Goal: Task Accomplishment & Management: Complete application form

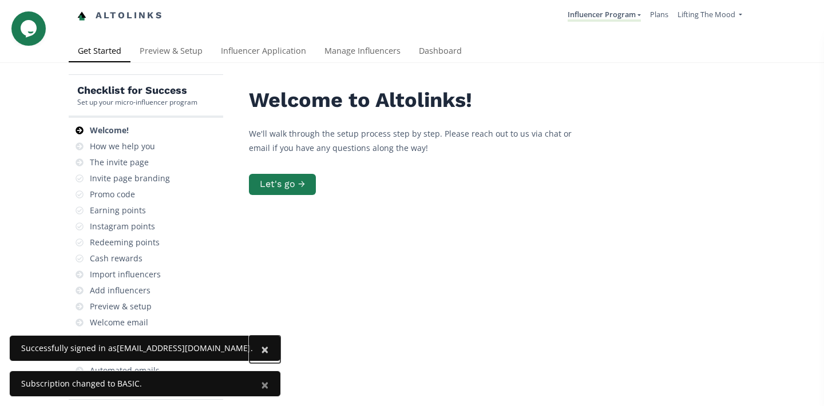
click at [261, 350] on span "×" at bounding box center [265, 349] width 8 height 19
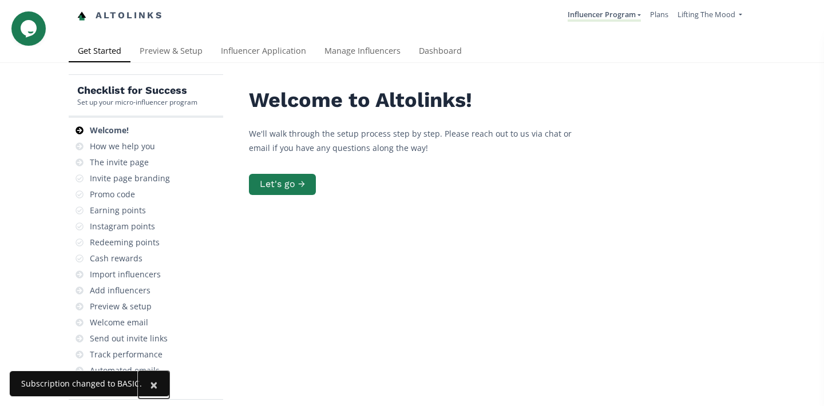
click at [152, 385] on span "×" at bounding box center [154, 384] width 8 height 19
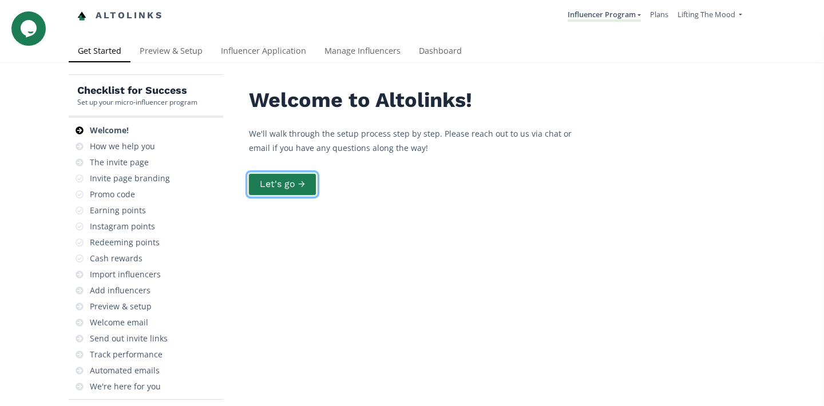
click at [283, 192] on button "Let's go →" at bounding box center [282, 184] width 70 height 25
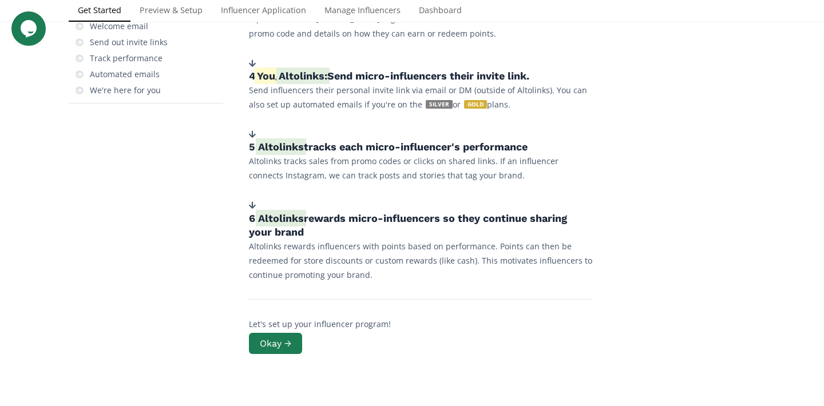
scroll to position [297, 0]
click at [259, 342] on button "Okay →" at bounding box center [275, 343] width 57 height 25
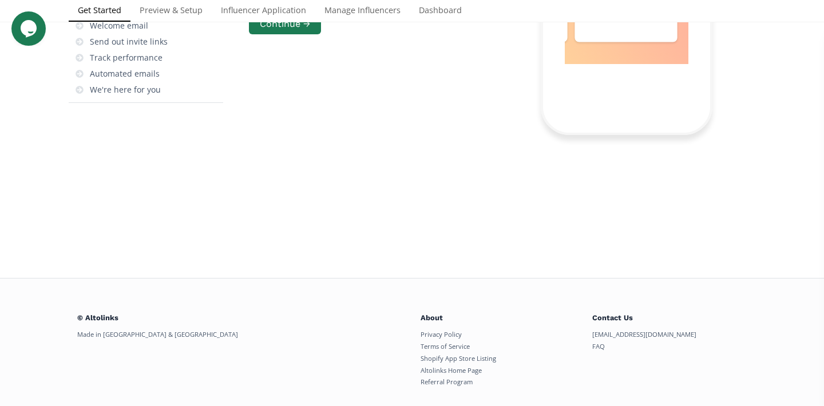
scroll to position [0, 859]
click at [287, 37] on button "Continue →" at bounding box center [285, 24] width 76 height 25
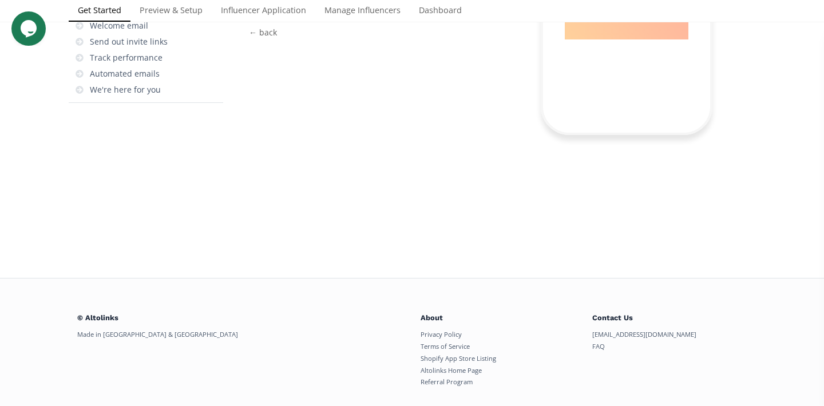
scroll to position [30, 0]
click at [313, 15] on button "Continue →" at bounding box center [285, 3] width 76 height 25
click at [298, 15] on button "Continue →" at bounding box center [285, 3] width 76 height 25
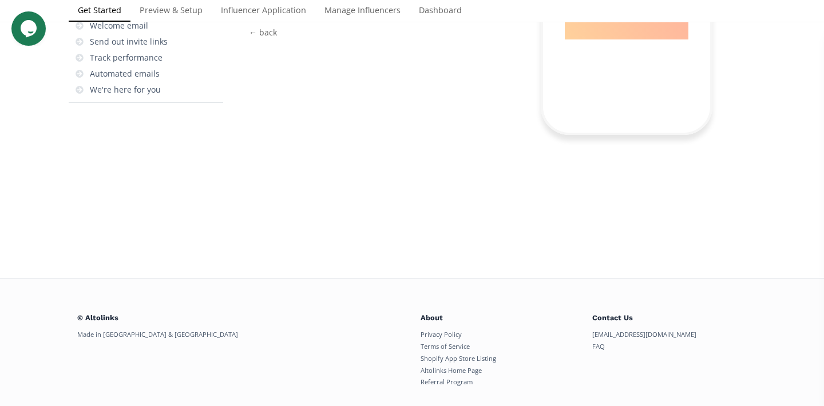
click at [298, 15] on button "Continue →" at bounding box center [285, 3] width 76 height 25
click at [298, 21] on button "Continue →" at bounding box center [285, 8] width 76 height 25
click at [298, 32] on button "Continue →" at bounding box center [285, 19] width 76 height 25
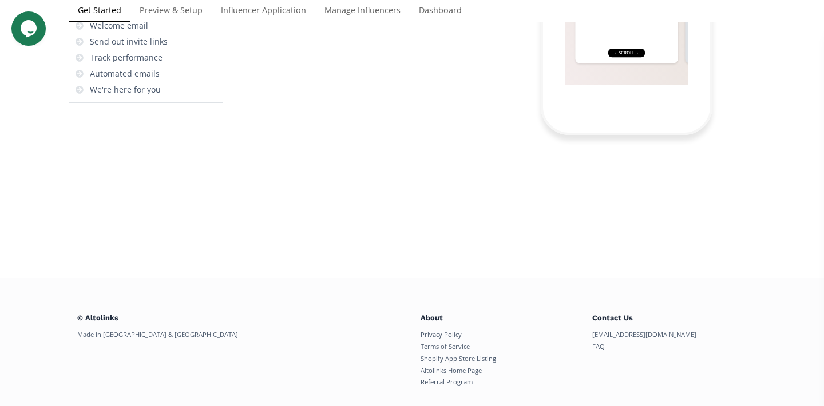
scroll to position [46, 0]
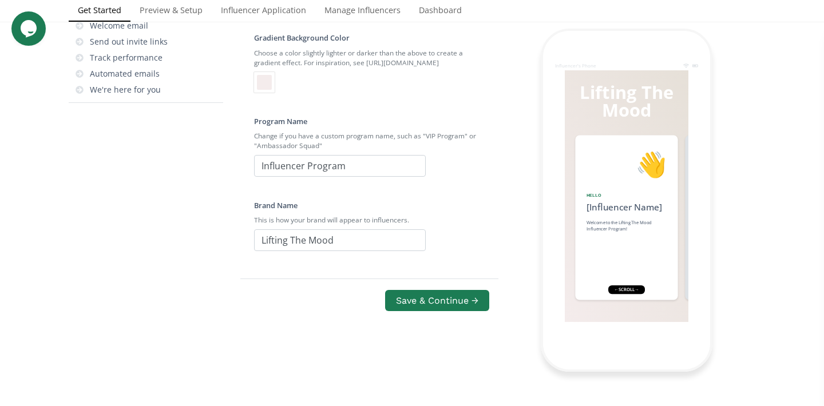
checkbox input "true"
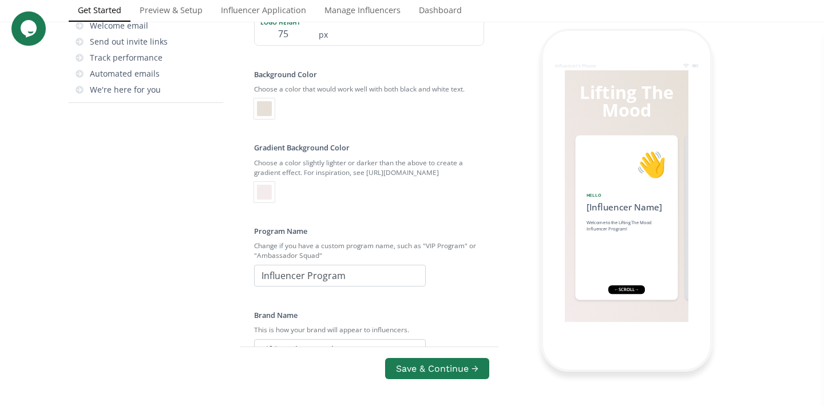
type input "C:\fakepath\Lifting the mood black.png"
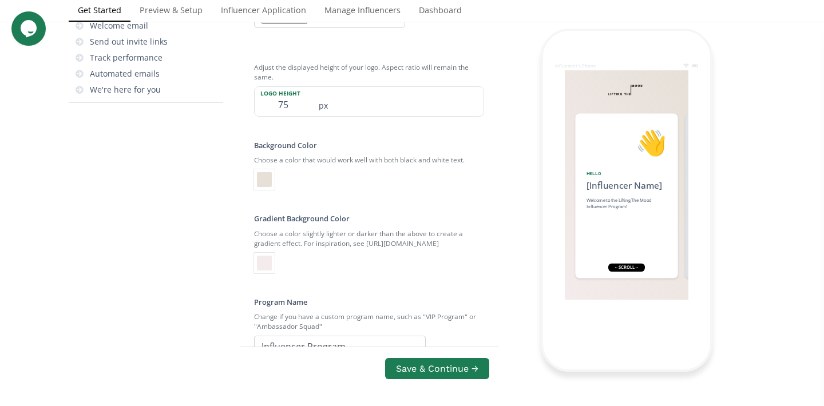
scroll to position [127, 0]
click at [291, 116] on input "75" at bounding box center [283, 101] width 57 height 29
type input "7"
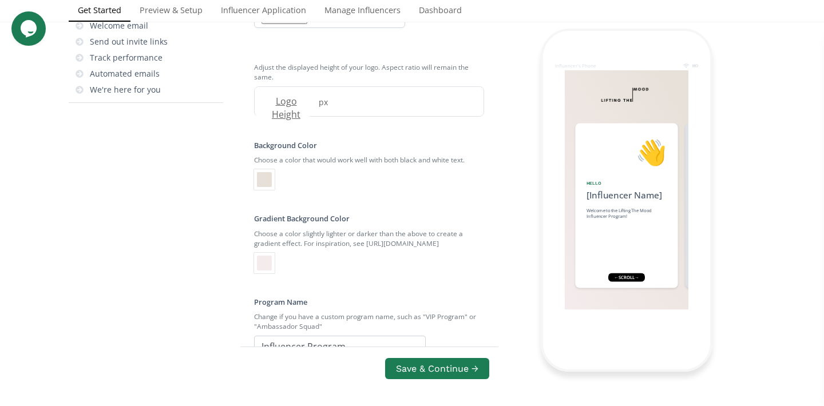
click at [240, 298] on div "Checklist for Success Set up your micro-influencer program Welcome! How we help…" at bounding box center [155, 188] width 172 height 823
click at [295, 121] on label "Logo Height" at bounding box center [283, 108] width 57 height 26
click at [243, 293] on div "Logo Upload an image to use instead of the default brand name text. Must be a P…" at bounding box center [369, 150] width 258 height 583
click at [262, 187] on div at bounding box center [264, 179] width 15 height 15
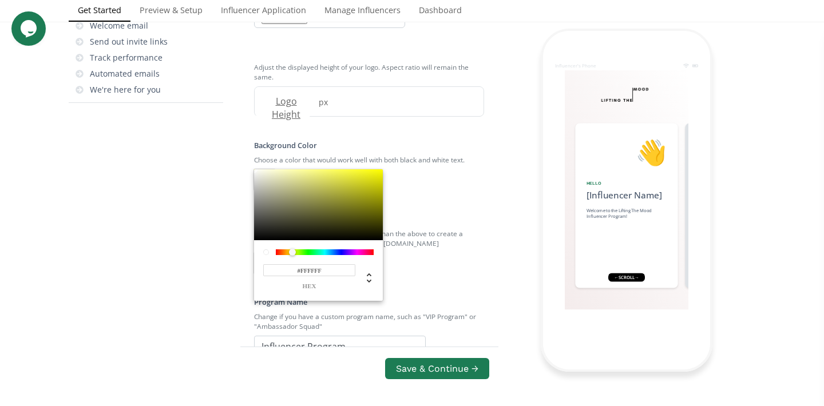
drag, startPoint x: 262, startPoint y: 315, endPoint x: 250, endPoint y: 307, distance: 14.8
click at [254, 301] on div "#FFFFFF hex" at bounding box center [318, 235] width 129 height 132
click at [263, 255] on div at bounding box center [266, 253] width 6 height 6
drag, startPoint x: 264, startPoint y: 246, endPoint x: 255, endPoint y: 243, distance: 9.6
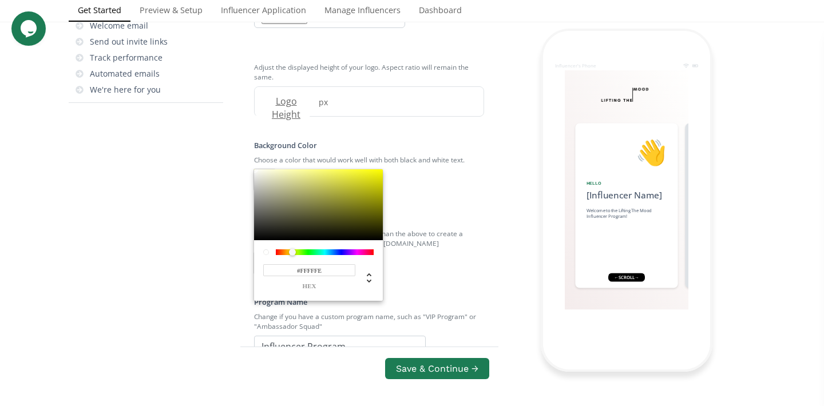
click at [255, 240] on div at bounding box center [318, 204] width 129 height 71
click at [256, 247] on div "#FFFFFE hex" at bounding box center [318, 235] width 129 height 132
drag, startPoint x: 258, startPoint y: 247, endPoint x: 252, endPoint y: 232, distance: 15.2
click at [254, 232] on div "#FFFFFF hex" at bounding box center [318, 235] width 129 height 132
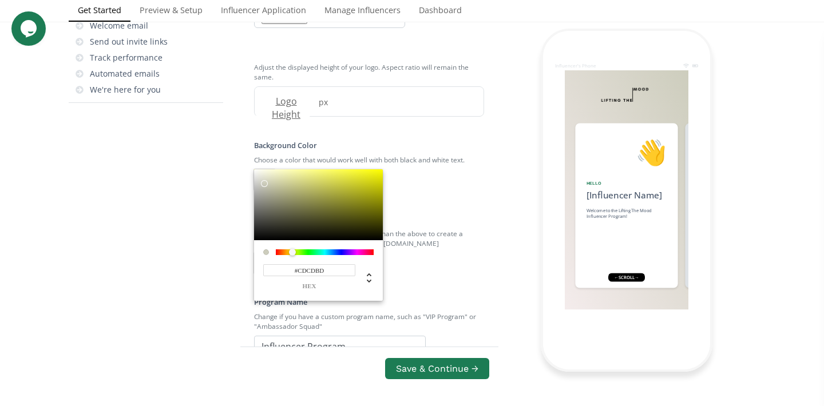
click at [264, 240] on div at bounding box center [318, 204] width 129 height 71
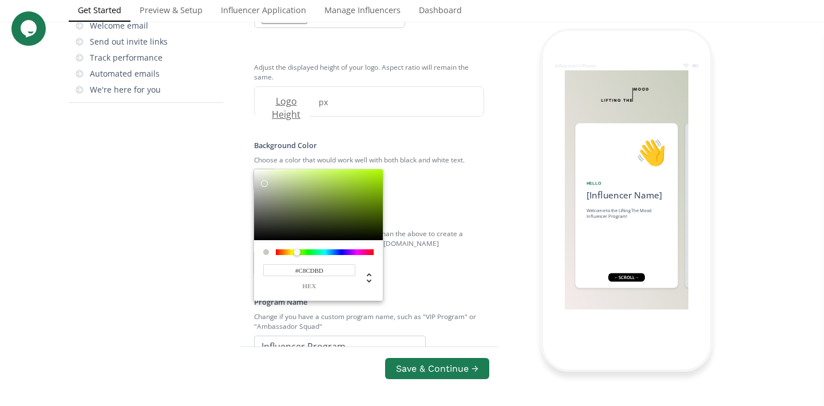
click at [297, 256] on div at bounding box center [297, 252] width 7 height 7
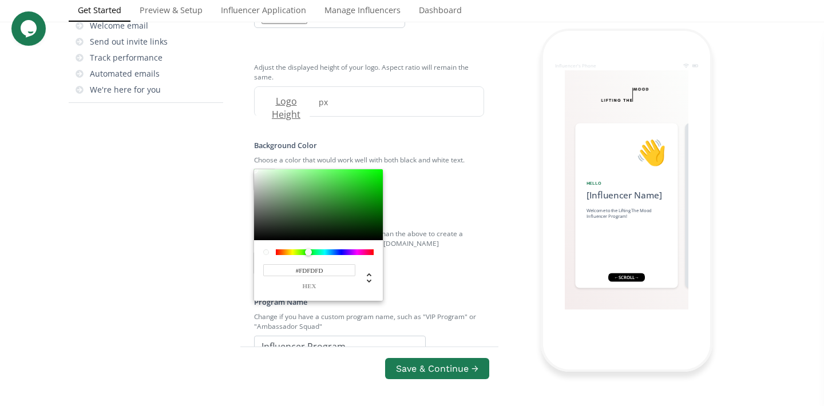
type input "#FFFFFF"
drag, startPoint x: 264, startPoint y: 304, endPoint x: 250, endPoint y: 289, distance: 20.3
click at [254, 289] on div "#FFFFFF hex" at bounding box center [318, 235] width 129 height 132
click at [266, 255] on div at bounding box center [266, 253] width 6 height 6
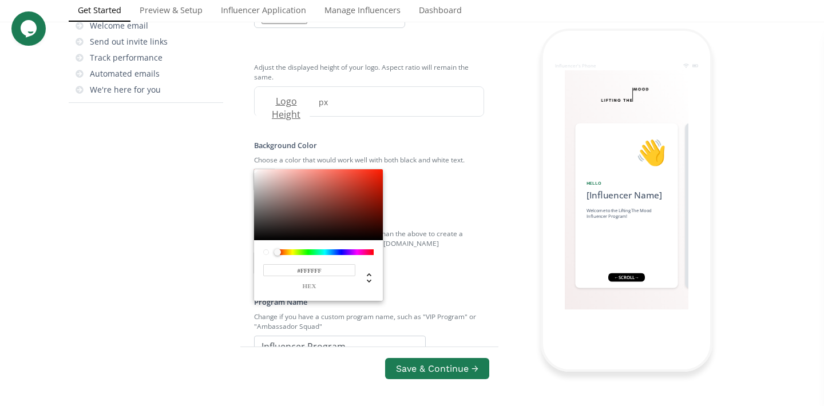
drag, startPoint x: 307, startPoint y: 327, endPoint x: 258, endPoint y: 329, distance: 49.8
click at [258, 301] on div "#FFFFFF hex" at bounding box center [318, 235] width 129 height 132
click at [183, 300] on div "Checklist for Success Set up your micro-influencer program Welcome! How we help…" at bounding box center [155, 188] width 172 height 823
drag, startPoint x: 259, startPoint y: 243, endPoint x: 358, endPoint y: 259, distance: 100.2
click at [358, 258] on div "#FFFFFF hex" at bounding box center [318, 235] width 129 height 132
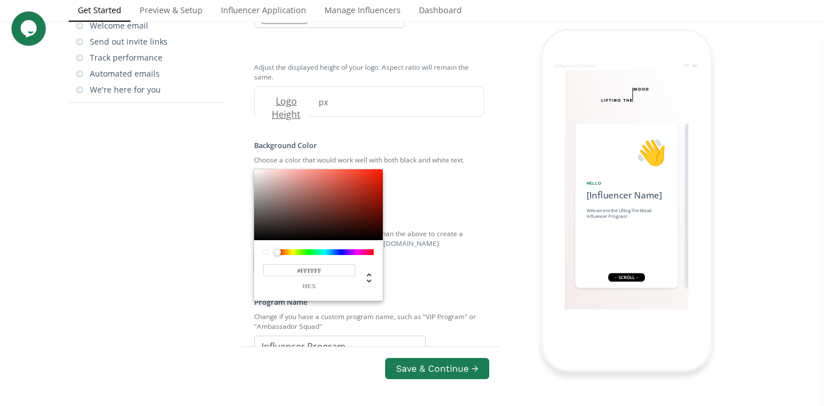
click at [331, 239] on div at bounding box center [412, 203] width 824 height 406
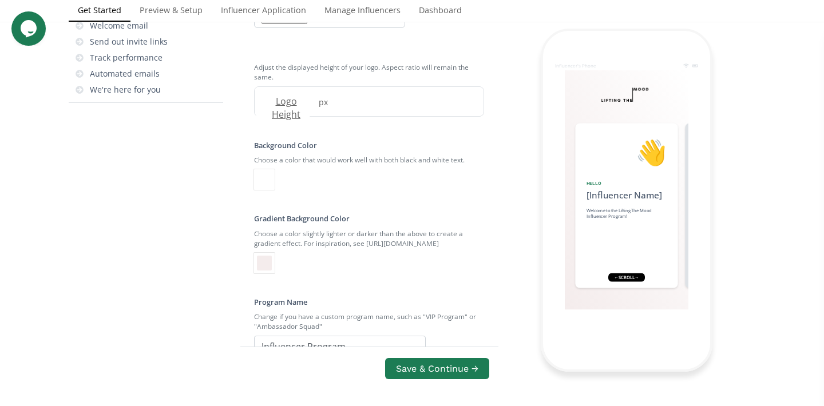
click at [272, 190] on div at bounding box center [264, 179] width 21 height 21
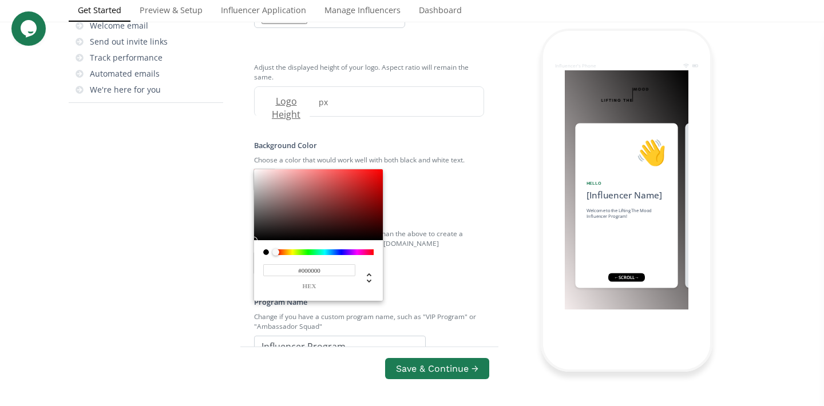
drag, startPoint x: 257, startPoint y: 247, endPoint x: 257, endPoint y: 324, distance: 76.7
click at [257, 301] on div "#000000 hex" at bounding box center [318, 235] width 129 height 132
drag, startPoint x: 256, startPoint y: 315, endPoint x: 371, endPoint y: 307, distance: 115.3
click at [371, 241] on div at bounding box center [370, 237] width 7 height 7
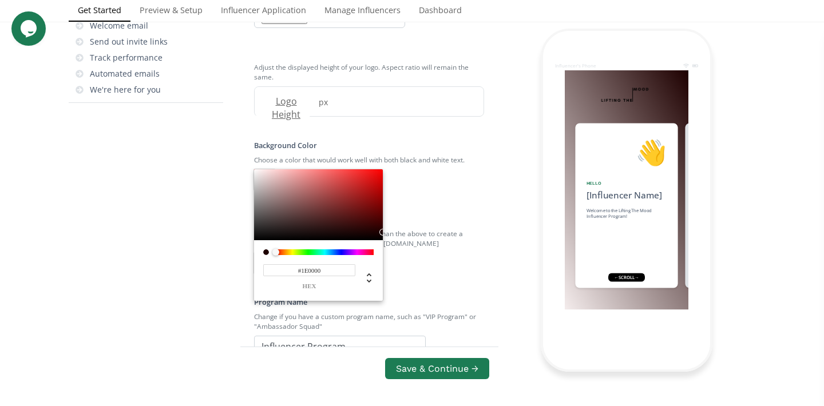
drag, startPoint x: 374, startPoint y: 307, endPoint x: 384, endPoint y: 307, distance: 10.3
click at [383, 301] on div "#1E0000 hex" at bounding box center [318, 235] width 129 height 132
drag, startPoint x: 275, startPoint y: 325, endPoint x: 267, endPoint y: 335, distance: 12.7
click at [267, 301] on div "#1E0000 hex" at bounding box center [318, 235] width 129 height 132
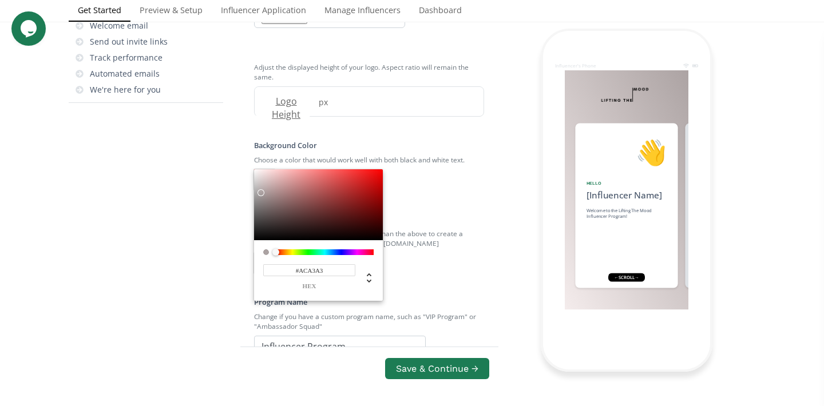
click at [261, 240] on div at bounding box center [318, 204] width 129 height 71
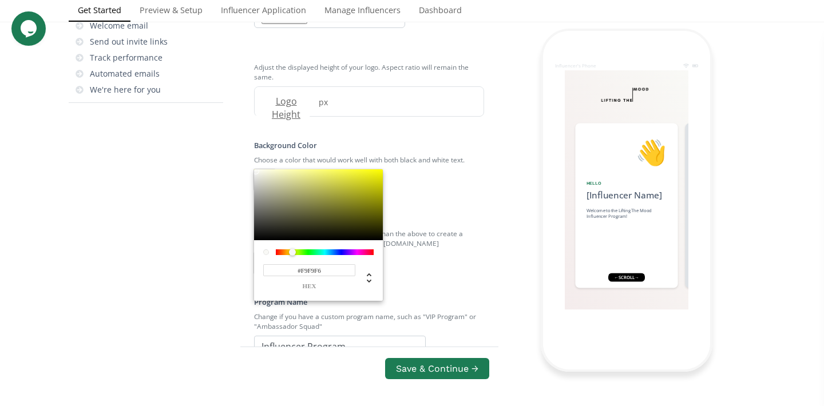
type input "#F9F9F9"
drag, startPoint x: 260, startPoint y: 263, endPoint x: 251, endPoint y: 247, distance: 18.7
click at [254, 247] on div "#F9F9F9 hex" at bounding box center [318, 235] width 129 height 132
click at [436, 296] on div at bounding box center [412, 203] width 824 height 406
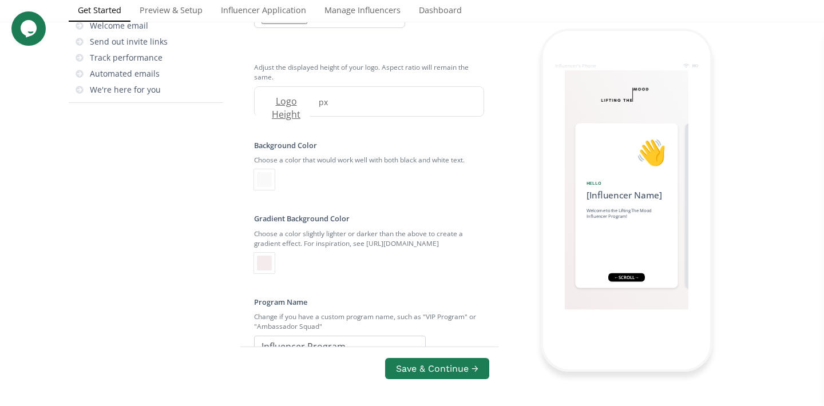
scroll to position [271, 0]
click at [264, 271] on div at bounding box center [264, 263] width 15 height 15
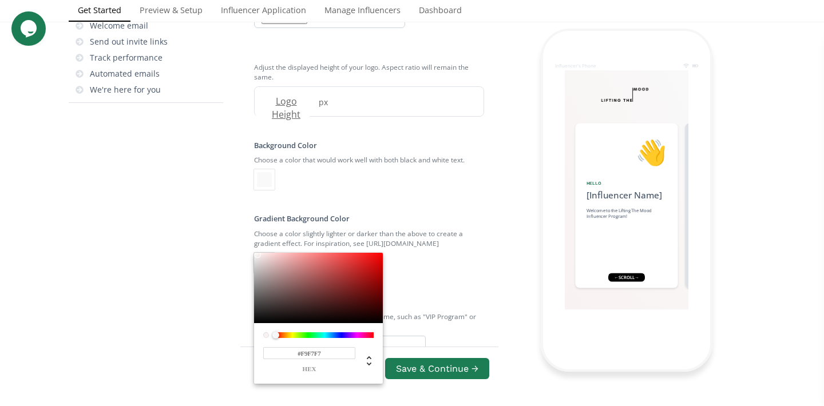
type input "#FFFFFF"
drag, startPoint x: 258, startPoint y: 282, endPoint x: 250, endPoint y: 278, distance: 8.2
click at [254, 278] on div "#FFFFFF hex" at bounding box center [318, 319] width 129 height 132
click at [230, 282] on div "Checklist for Success Set up your micro-influencer program Welcome! How we help…" at bounding box center [155, 188] width 172 height 823
click at [417, 230] on div at bounding box center [412, 203] width 824 height 406
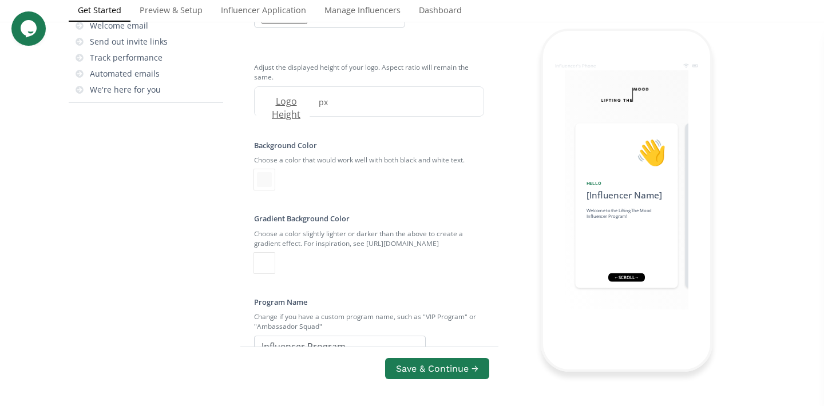
scroll to position [417, 0]
drag, startPoint x: 355, startPoint y: 231, endPoint x: 255, endPoint y: 230, distance: 99.6
click at [255, 336] on input "Influencer Program" at bounding box center [340, 347] width 172 height 22
click at [260, 336] on input "Strength Program" at bounding box center [340, 347] width 172 height 22
drag, startPoint x: 358, startPoint y: 230, endPoint x: 255, endPoint y: 234, distance: 103.1
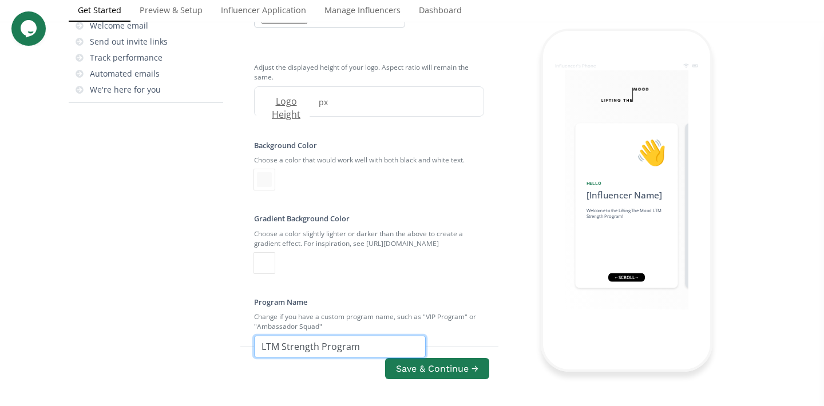
click at [255, 336] on input "LTM Strength Program" at bounding box center [340, 347] width 172 height 22
type input "Women Ambassa"
drag, startPoint x: 348, startPoint y: 306, endPoint x: 254, endPoint y: 304, distance: 93.9
click at [341, 336] on input "Women Ambassa" at bounding box center [340, 347] width 172 height 22
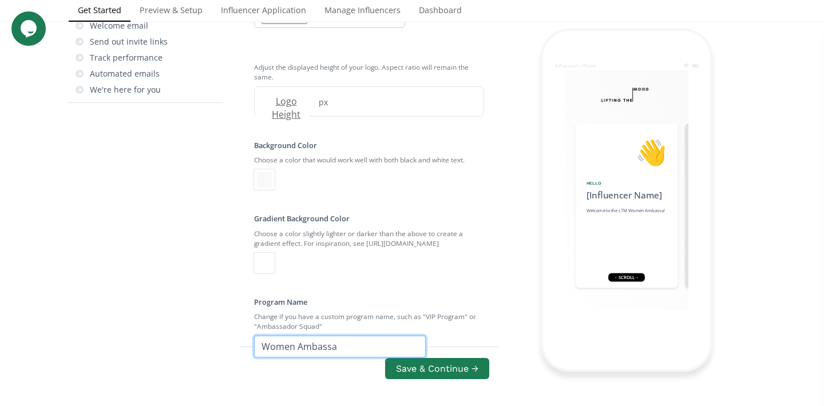
drag, startPoint x: 341, startPoint y: 230, endPoint x: 231, endPoint y: 228, distance: 109.3
click at [231, 228] on div "Checklist for Success Set up your micro-influencer program Welcome! How we help…" at bounding box center [412, 195] width 687 height 837
type input "Lifting The Mood"
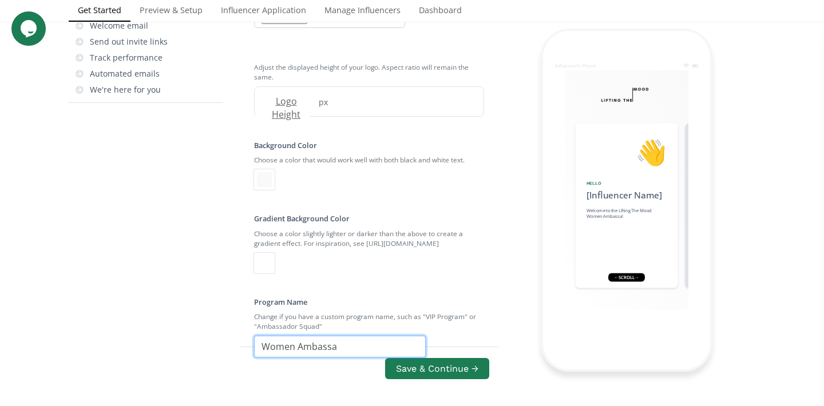
click at [289, 336] on input "Women Ambassa" at bounding box center [340, 347] width 172 height 22
click at [322, 336] on input "LTM Ambassa" at bounding box center [340, 347] width 172 height 22
type input "LTM Ambassador Program"
click at [200, 251] on div "Checklist for Success Set up your micro-influencer program Welcome! How we help…" at bounding box center [155, 188] width 172 height 823
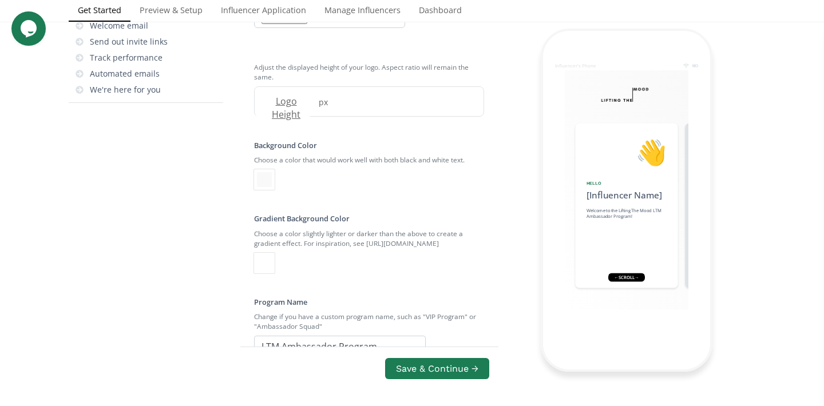
scroll to position [531, 0]
click at [400, 357] on button "Save & Continue →" at bounding box center [437, 369] width 108 height 25
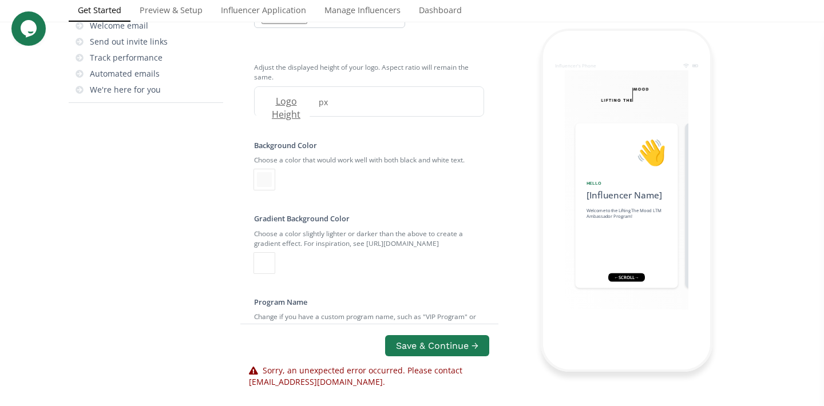
scroll to position [0, 0]
click at [445, 343] on button "Save & Continue →" at bounding box center [437, 346] width 108 height 25
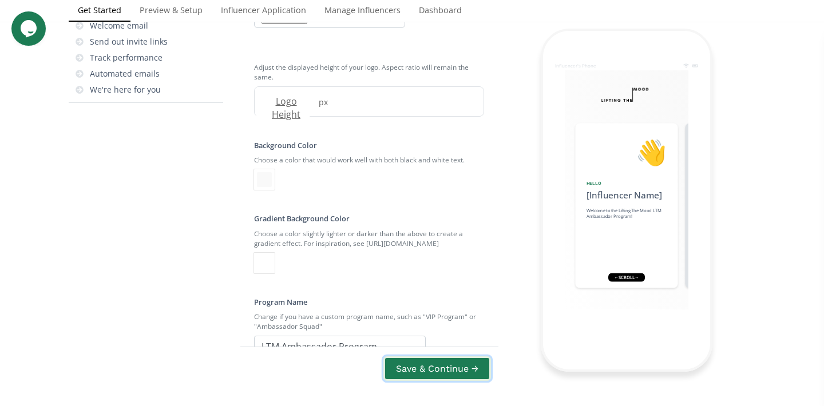
click at [447, 367] on button "Save & Continue →" at bounding box center [437, 369] width 108 height 25
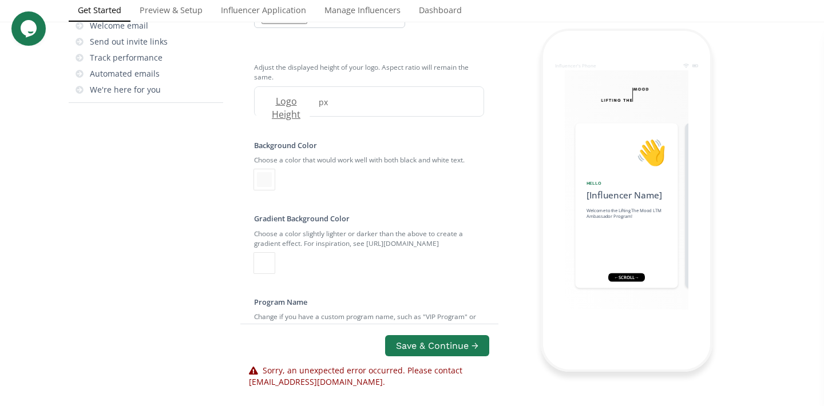
type input "Lifting The Mood"
click at [421, 324] on div "Save & Continue → Sorry, an unexpected error occurred. Please contact [EMAIL_AD…" at bounding box center [369, 365] width 259 height 82
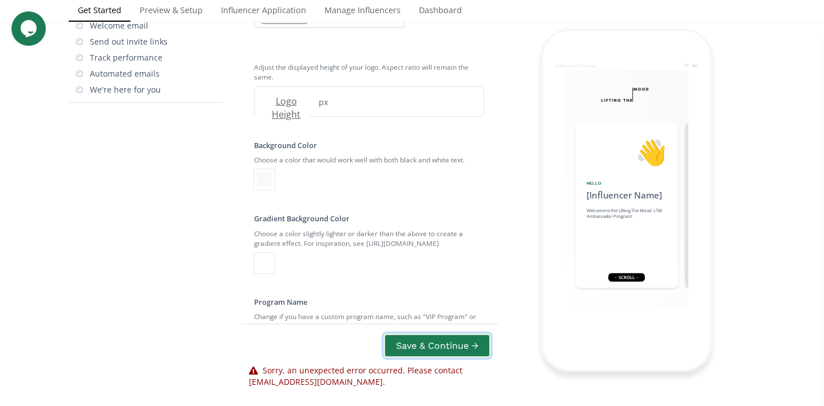
click at [421, 334] on button "Save & Continue →" at bounding box center [437, 346] width 108 height 25
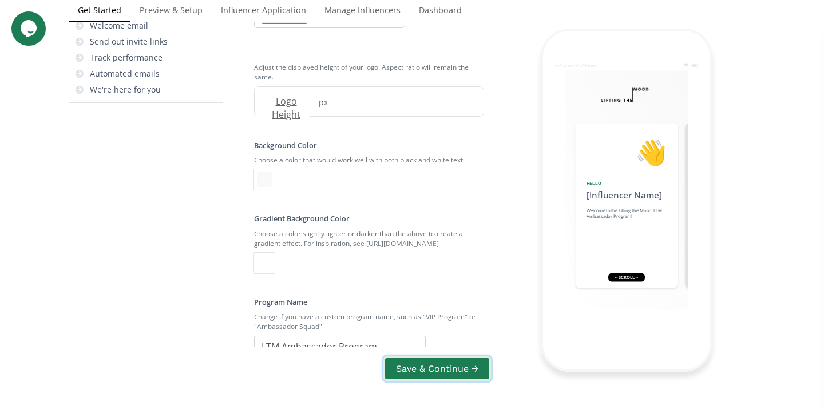
click at [421, 357] on button "Save & Continue →" at bounding box center [437, 369] width 108 height 25
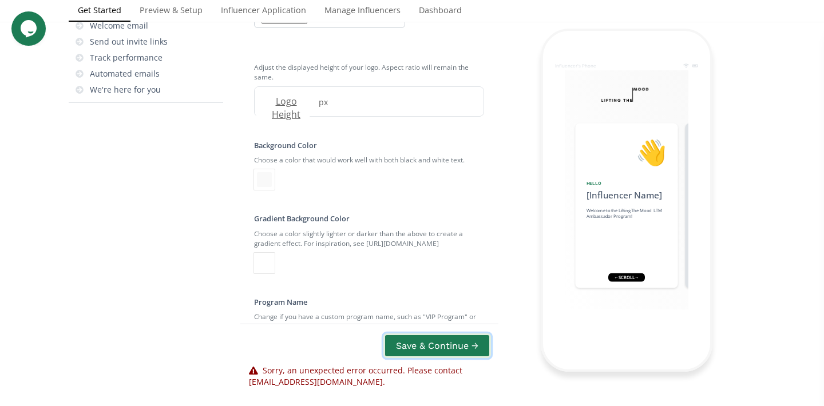
click at [421, 334] on button "Save & Continue →" at bounding box center [437, 346] width 108 height 25
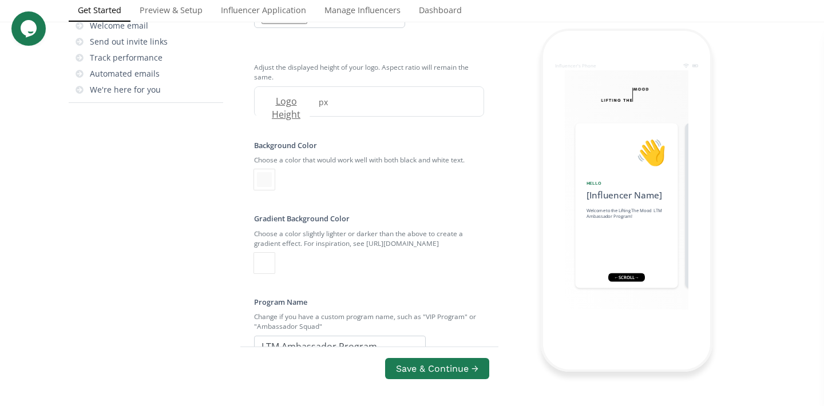
scroll to position [53, 0]
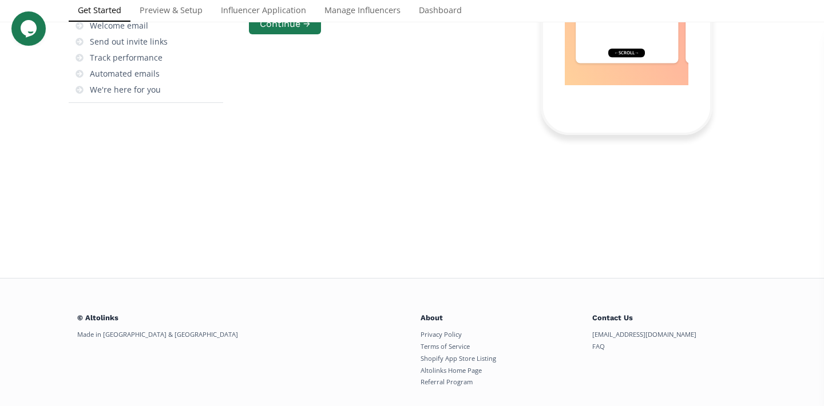
scroll to position [46, 0]
click at [284, 37] on button "Continue →" at bounding box center [285, 24] width 76 height 25
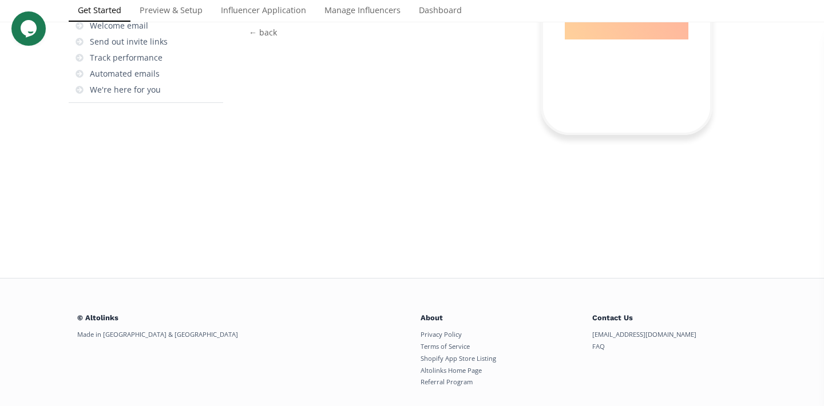
click at [283, 15] on button "Continue →" at bounding box center [285, 3] width 76 height 25
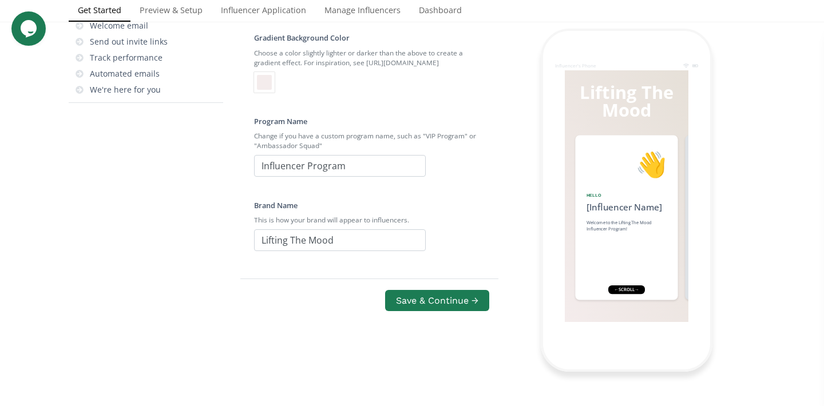
scroll to position [89, 0]
checkbox input "true"
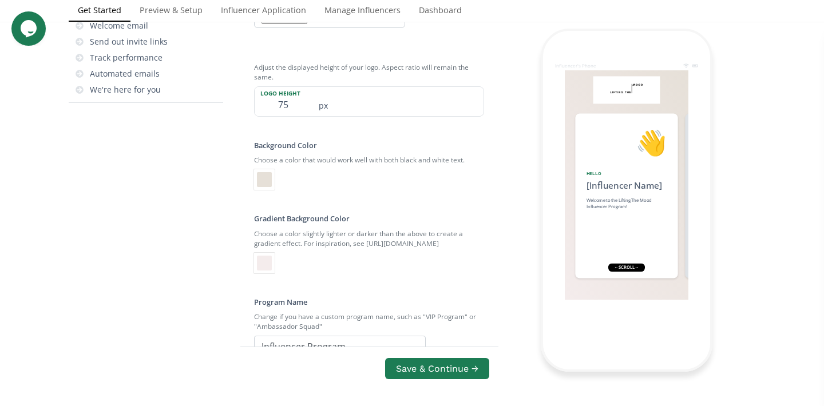
click at [278, 28] on input "file" at bounding box center [329, 17] width 151 height 21
type input "C:\fakepath\LiftingTheMood_blackbackground.png"
click at [260, 187] on div at bounding box center [264, 179] width 15 height 15
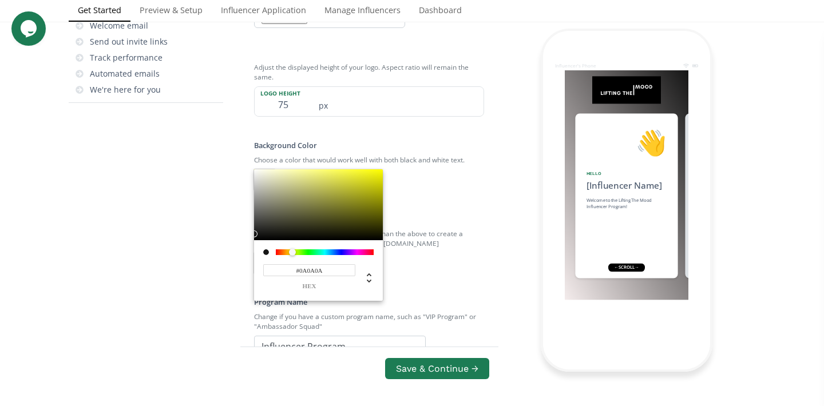
type input "#000000"
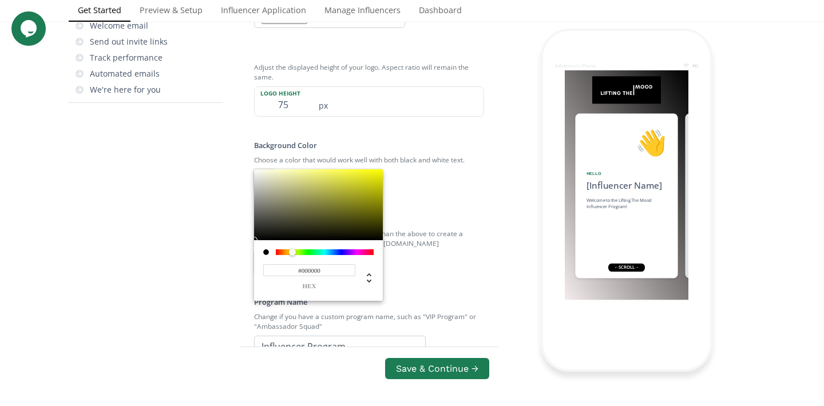
drag, startPoint x: 260, startPoint y: 250, endPoint x: 254, endPoint y: 319, distance: 70.2
click at [254, 301] on div "#000000 hex" at bounding box center [318, 235] width 129 height 132
click at [219, 281] on div "Checklist for Success Set up your micro-influencer program Welcome! How we help…" at bounding box center [155, 188] width 172 height 823
click at [438, 274] on div at bounding box center [412, 203] width 824 height 406
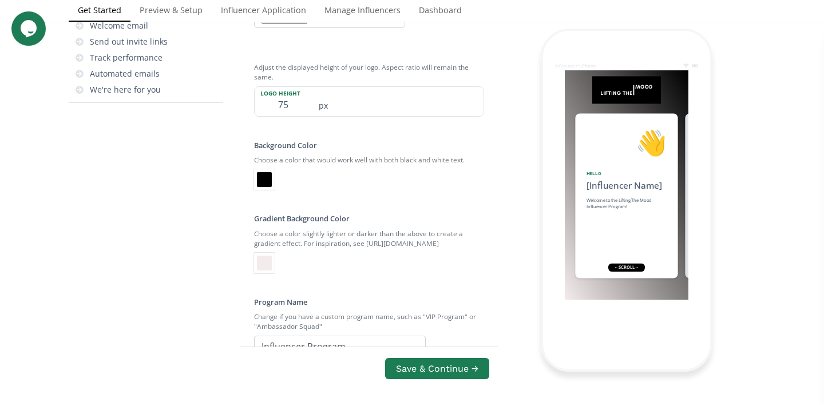
scroll to position [271, 0]
click at [268, 271] on div at bounding box center [264, 263] width 15 height 15
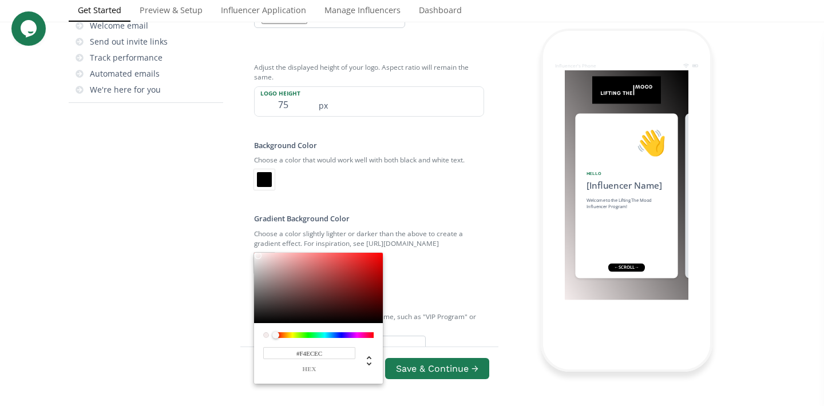
scroll to position [334, 0]
type input "#000000"
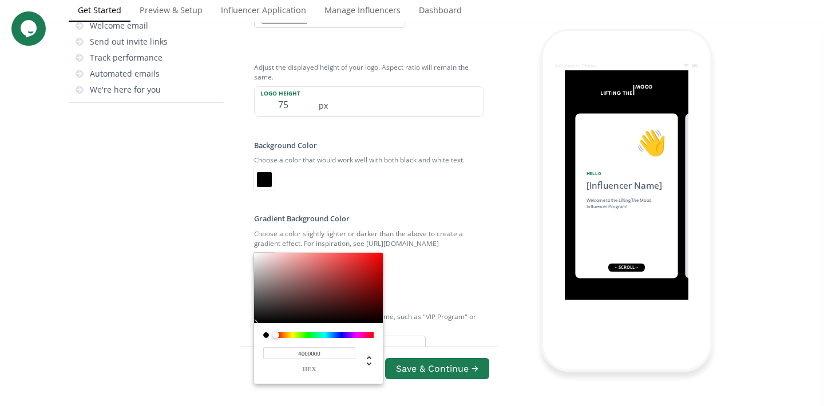
drag, startPoint x: 256, startPoint y: 219, endPoint x: 258, endPoint y: 309, distance: 90.4
click at [258, 309] on div "#000000 hex" at bounding box center [318, 319] width 129 height 132
click at [209, 270] on div "Checklist for Success Set up your micro-influencer program Welcome! How we help…" at bounding box center [155, 188] width 172 height 823
click at [435, 256] on div at bounding box center [412, 203] width 824 height 406
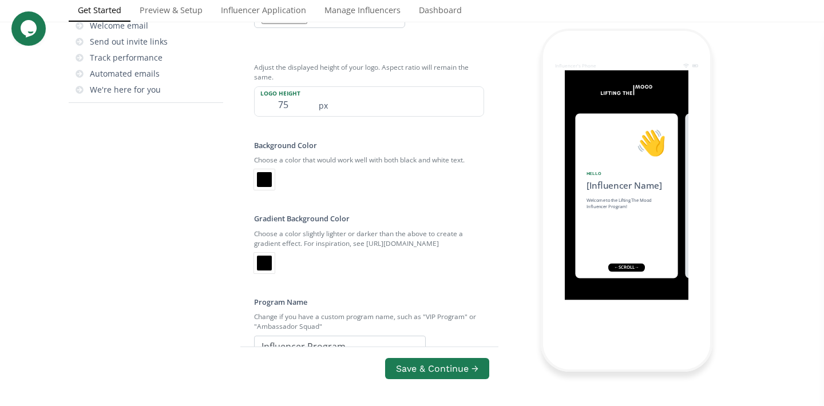
scroll to position [477, 0]
click at [432, 357] on button "Save & Continue →" at bounding box center [437, 369] width 108 height 25
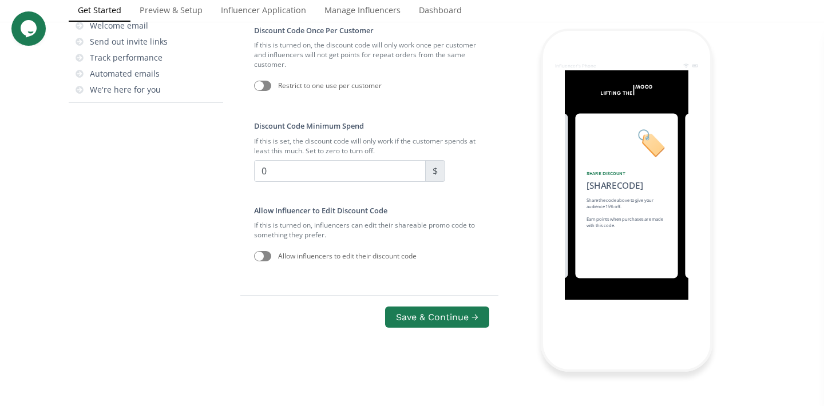
scroll to position [46, 0]
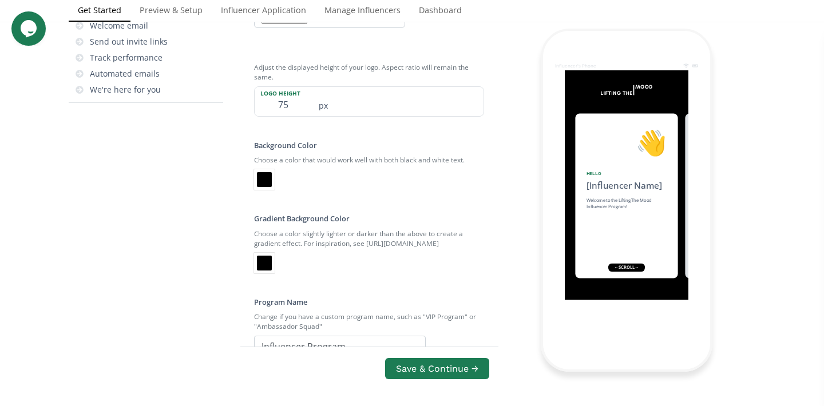
scroll to position [453, 0]
click at [340, 336] on input "Influencer Program" at bounding box center [340, 347] width 172 height 22
drag, startPoint x: 369, startPoint y: 196, endPoint x: 231, endPoint y: 197, distance: 137.4
click at [231, 197] on div "Checklist for Success Set up your micro-influencer program Welcome! How we help…" at bounding box center [412, 195] width 687 height 837
click at [453, 216] on div "Logo Upload an image to use instead of the default brand name text. Must be a P…" at bounding box center [369, 150] width 258 height 583
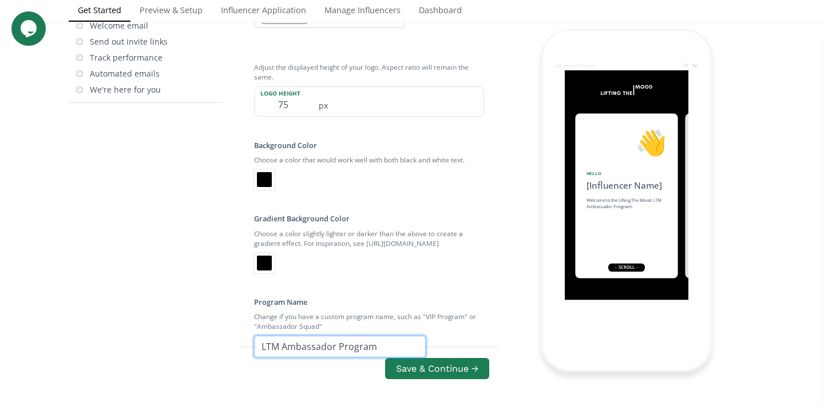
click at [370, 336] on input "LTM Ambassador Program" at bounding box center [340, 347] width 172 height 22
type input "LTM Ambassador Program"
click at [470, 216] on div "Logo Upload an image to use instead of the default brand name text. Must be a P…" at bounding box center [369, 150] width 258 height 583
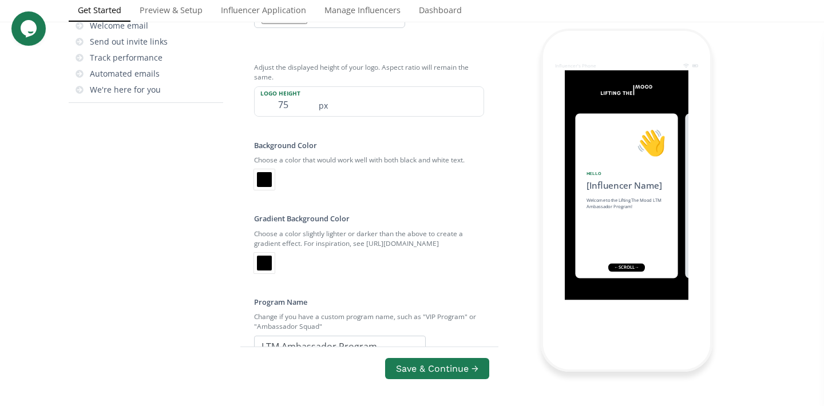
click at [458, 381] on div "Brand Name This is how your brand will appear to influencers. Lifting The Mood" at bounding box center [369, 407] width 230 height 52
click at [310, 336] on input "LTM Ambassador Program" at bounding box center [340, 347] width 172 height 22
click at [463, 336] on div "LTM Ambassador Program" at bounding box center [369, 347] width 230 height 22
click at [418, 357] on button "Save & Continue →" at bounding box center [437, 369] width 108 height 25
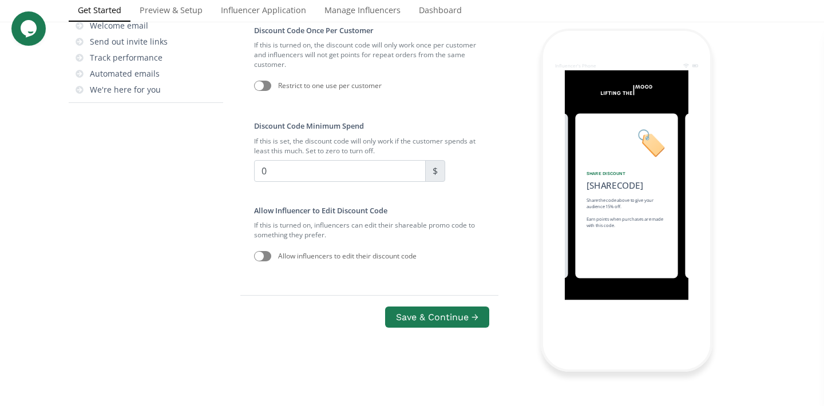
scroll to position [80, 0]
click at [268, 91] on div at bounding box center [262, 86] width 17 height 10
click at [265, 90] on div at bounding box center [266, 85] width 9 height 9
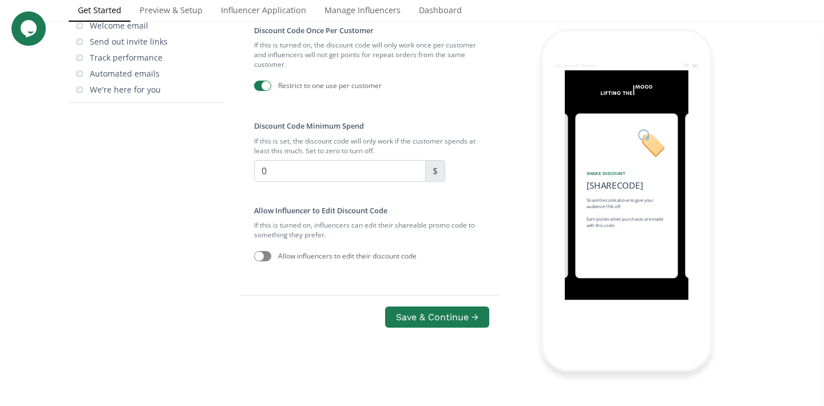
checkbox input "false"
click at [300, 182] on input "0" at bounding box center [340, 171] width 172 height 22
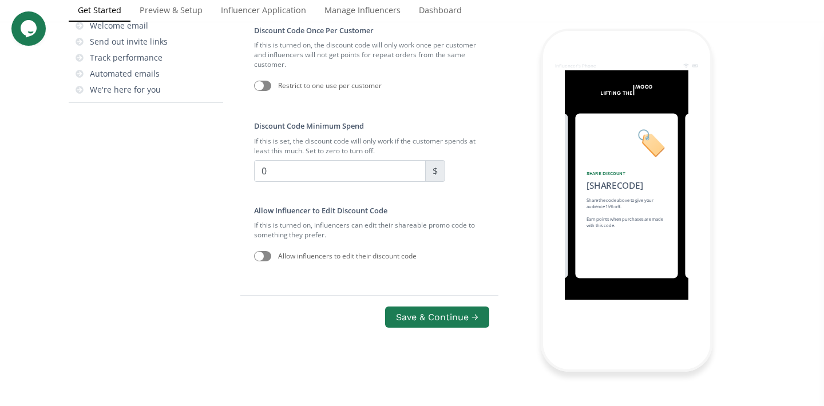
click at [222, 264] on div "Checklist for Success Set up your micro-influencer program Welcome! How we help…" at bounding box center [155, 106] width 172 height 659
click at [264, 251] on div at bounding box center [262, 256] width 17 height 10
click at [264, 252] on div at bounding box center [266, 256] width 9 height 9
checkbox input "false"
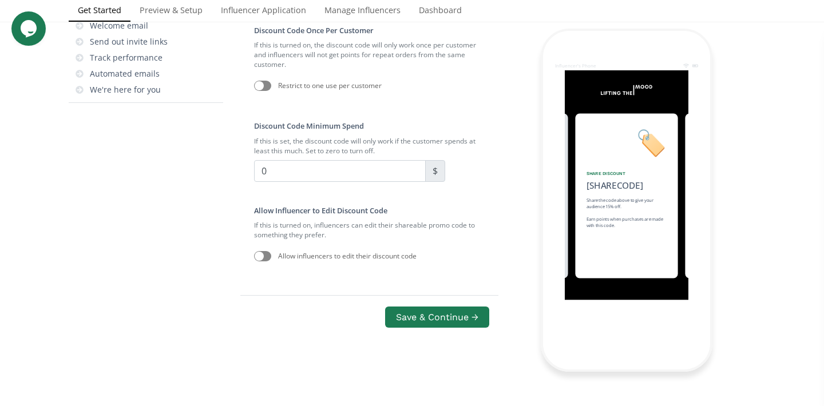
scroll to position [156, 0]
type input "5"
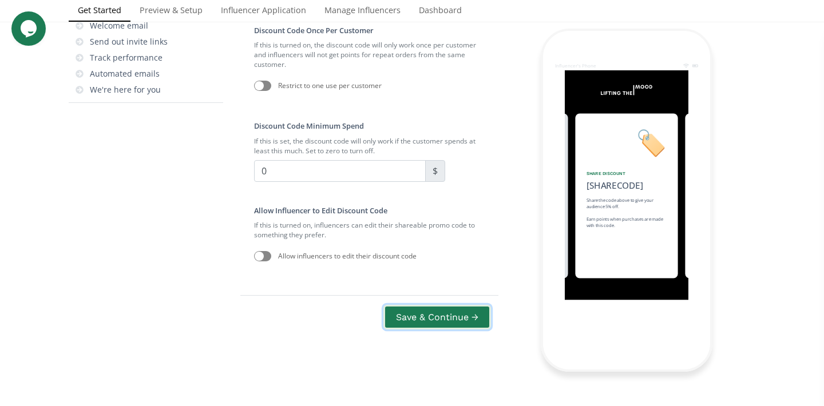
click at [440, 330] on button "Save & Continue →" at bounding box center [437, 317] width 108 height 25
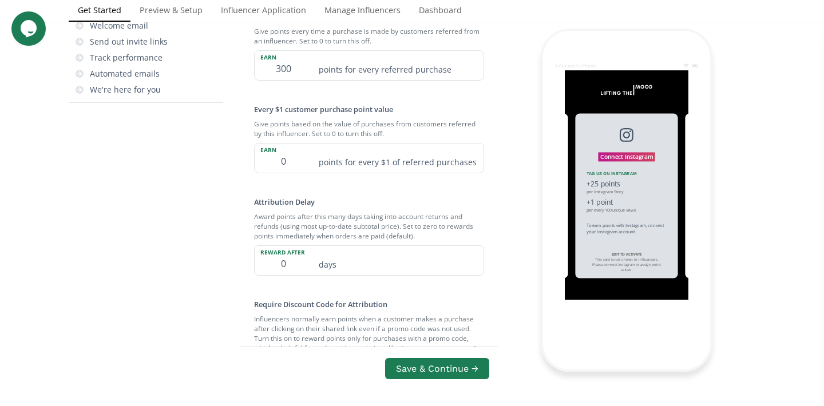
scroll to position [180, 0]
click at [289, 173] on input "0" at bounding box center [283, 158] width 57 height 29
click at [266, 374] on div at bounding box center [262, 379] width 17 height 10
checkbox input "true"
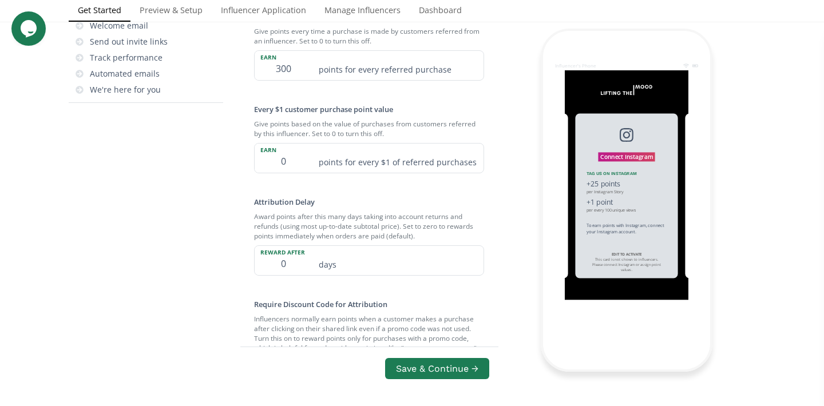
scroll to position [0, 0]
click at [425, 367] on button "Save & Continue →" at bounding box center [437, 369] width 108 height 25
